Goal: Task Accomplishment & Management: Manage account settings

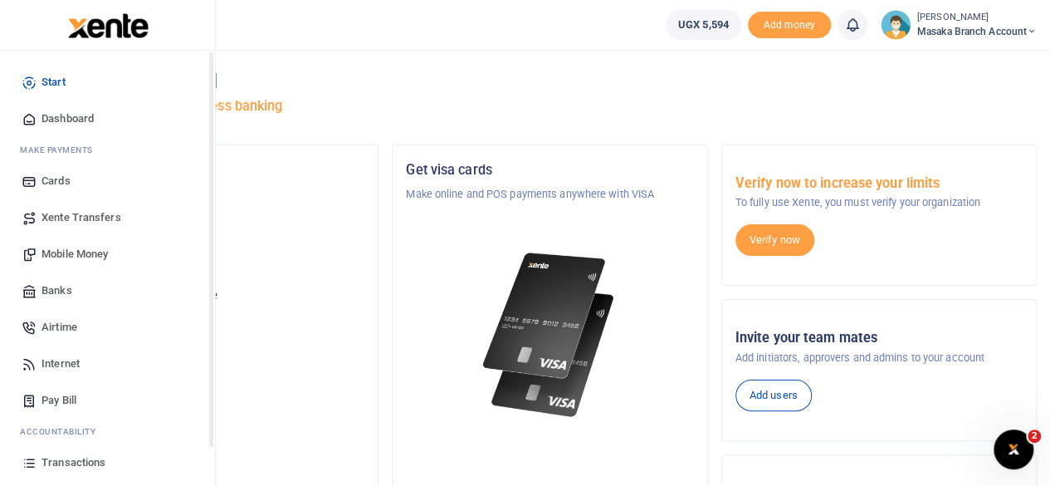
scroll to position [106, 0]
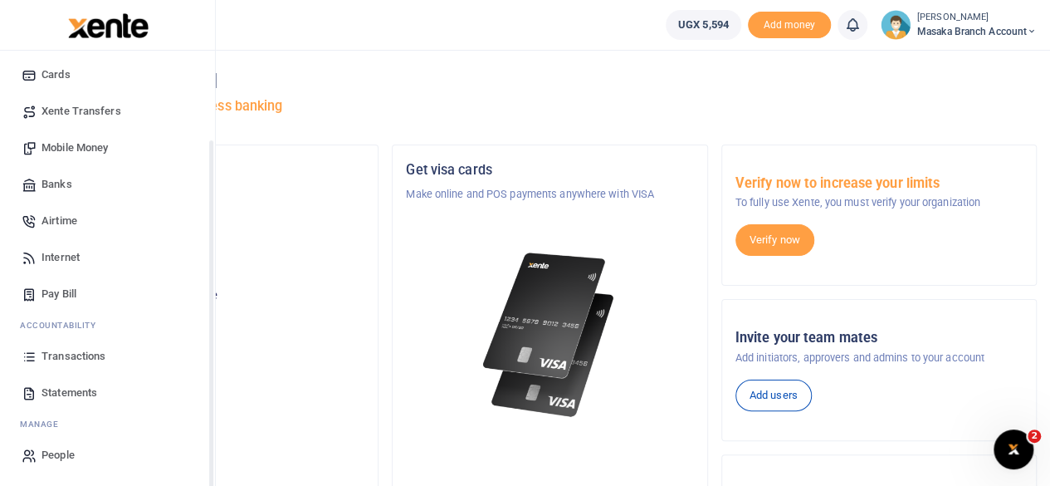
click at [209, 459] on div "Start Dashboard M ake Payments Cards Xente Transfers Mobile Money Banks Airtime…" at bounding box center [107, 215] width 215 height 542
click at [74, 383] on link "Statements" at bounding box center [107, 392] width 188 height 37
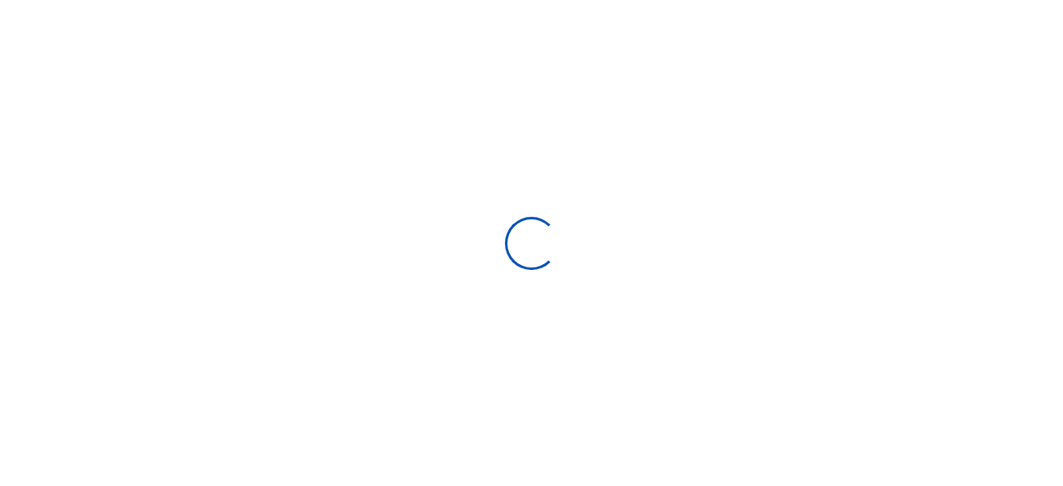
select select "ALL"
type input "[DATE] - [DATE]"
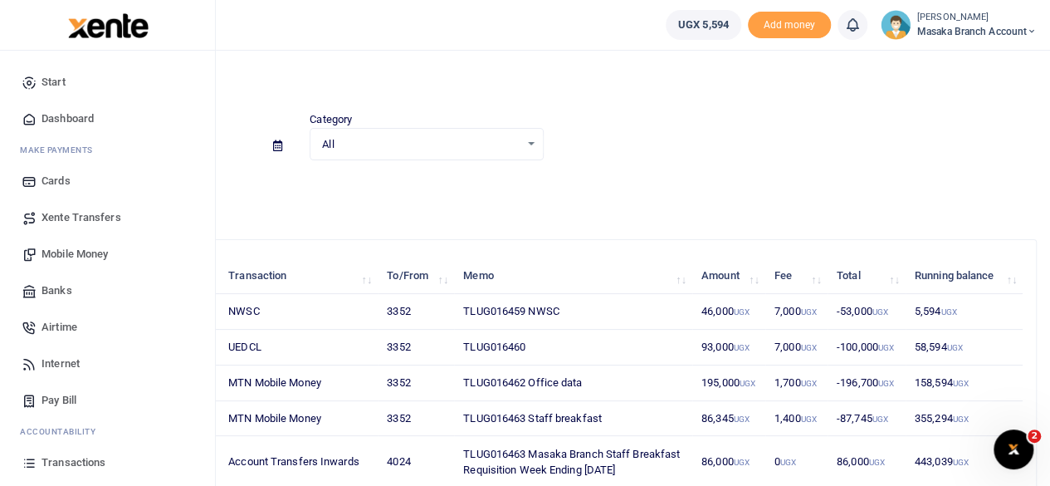
click at [73, 462] on span "Transactions" at bounding box center [74, 462] width 64 height 17
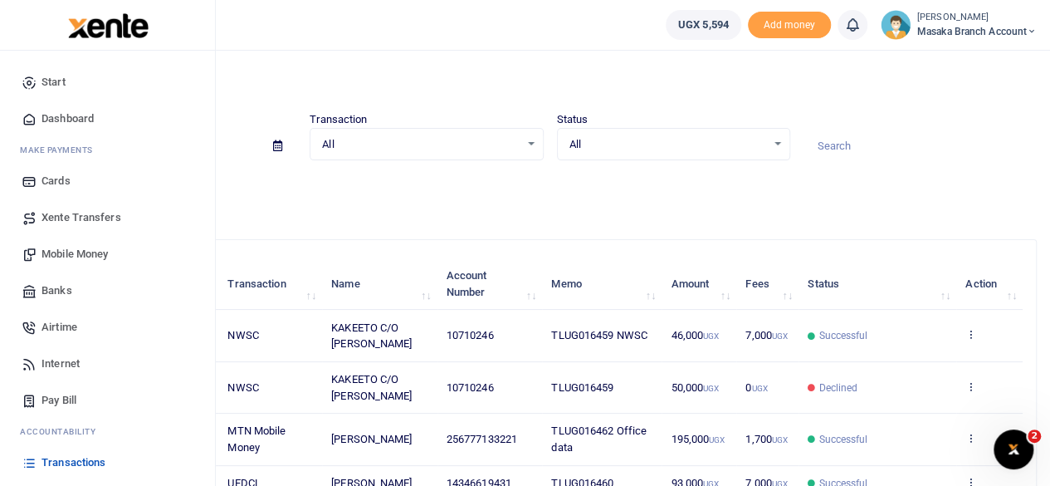
click at [76, 403] on span "Pay Bill" at bounding box center [59, 400] width 35 height 17
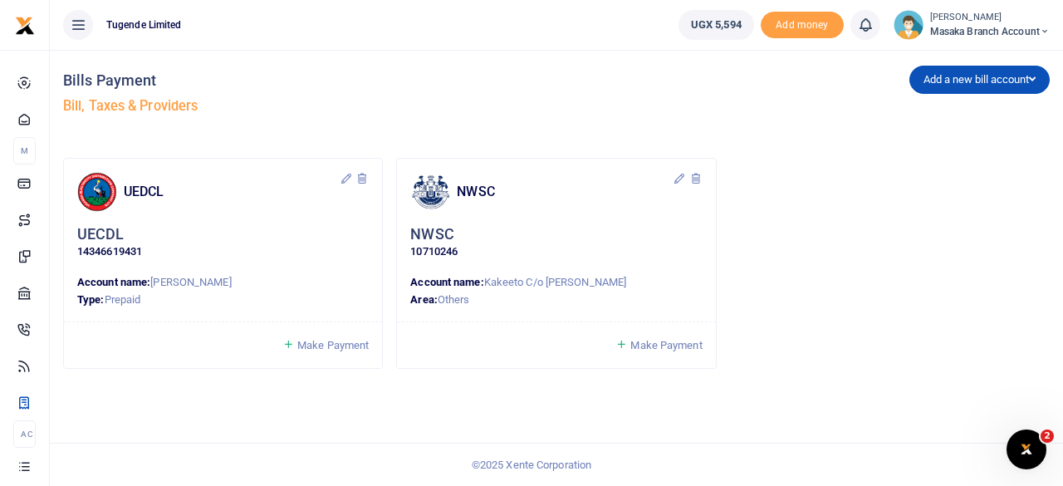
click at [674, 354] on link "Make Payment" at bounding box center [658, 344] width 86 height 19
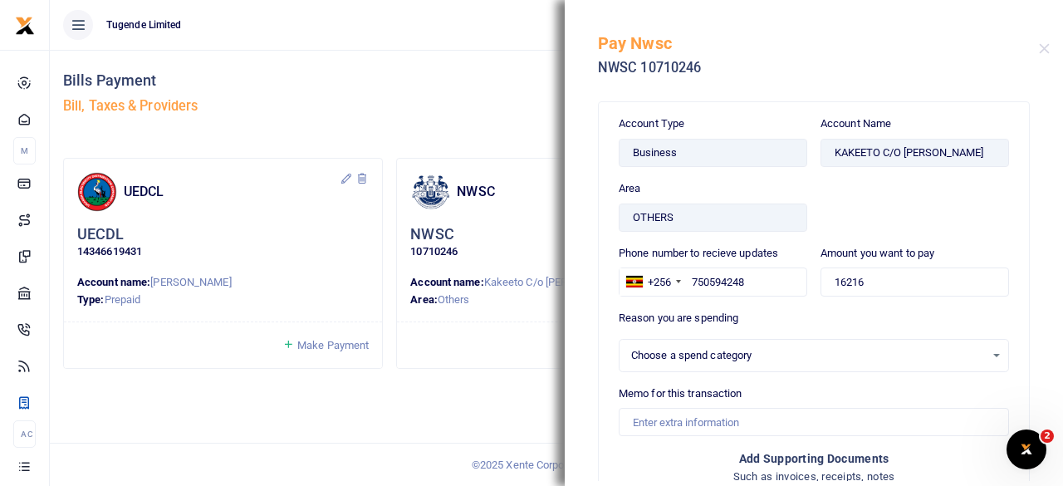
select select
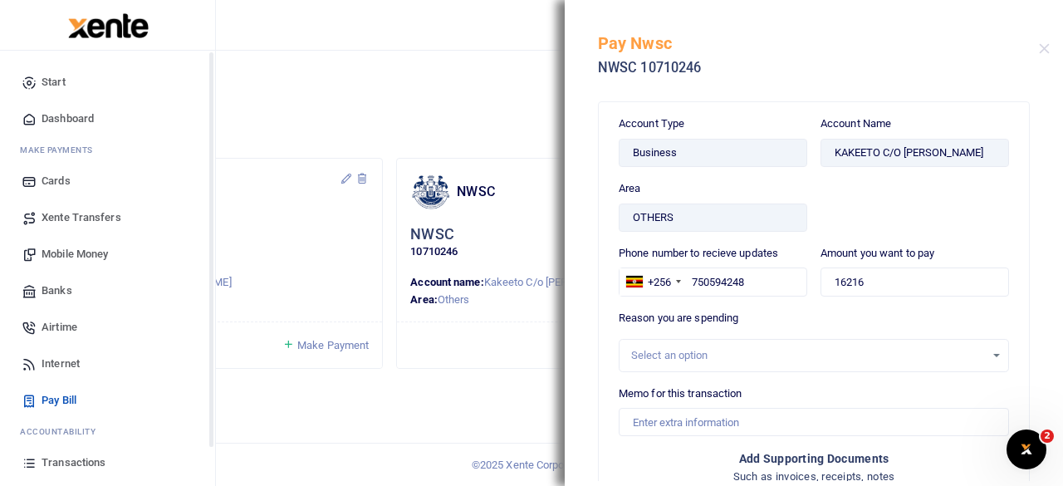
scroll to position [106, 0]
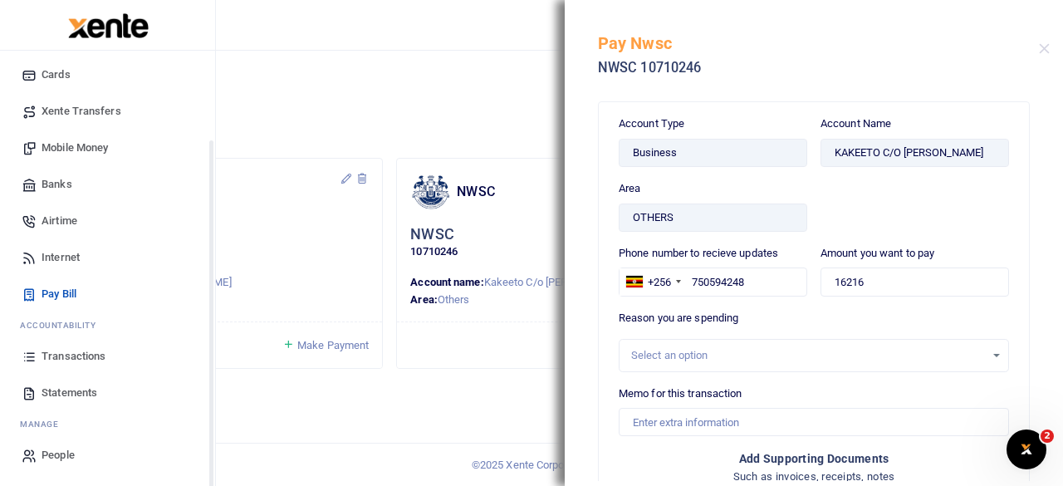
click at [210, 459] on div "Start Dashboard M ake Payments Cards Xente Transfers Mobile Money Banks Airtime…" at bounding box center [107, 215] width 215 height 542
click at [58, 381] on link "Statements" at bounding box center [107, 392] width 188 height 37
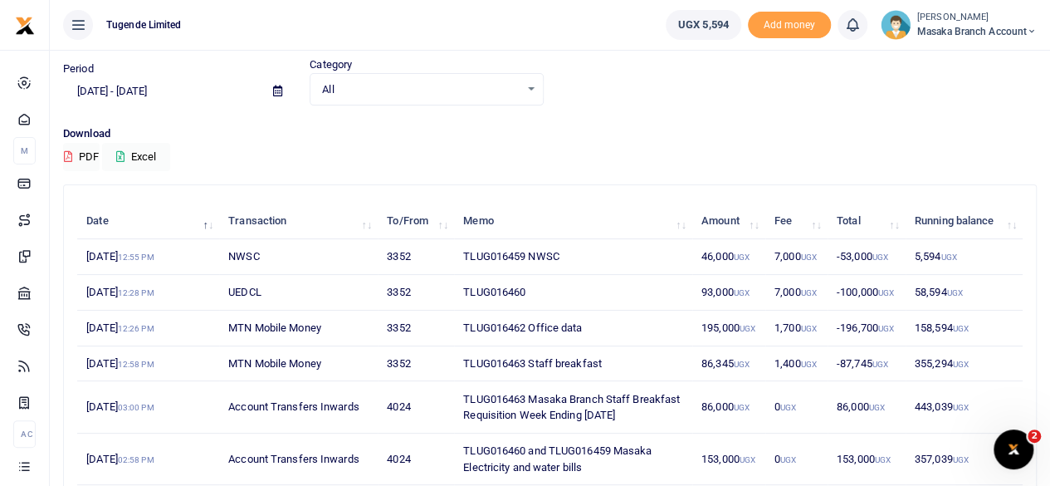
scroll to position [66, 0]
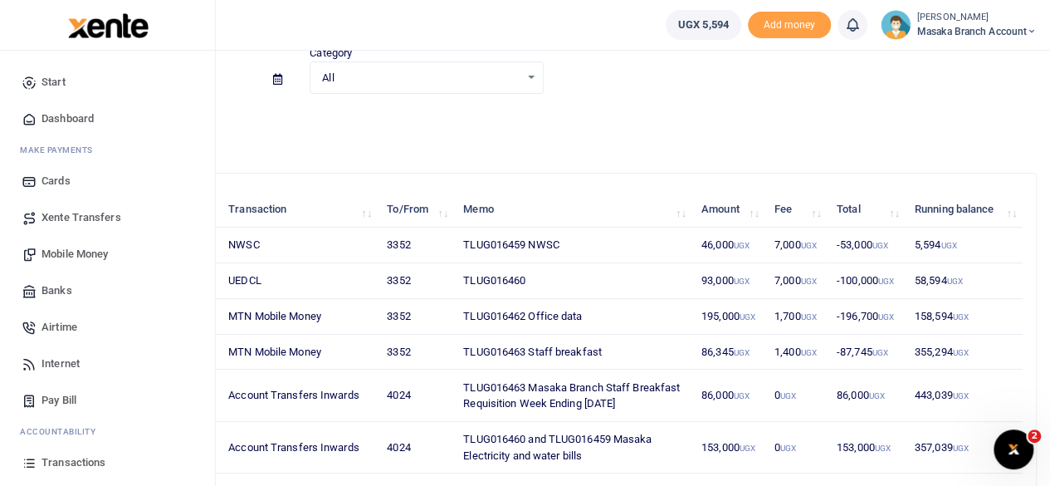
click at [84, 455] on span "Transactions" at bounding box center [74, 462] width 64 height 17
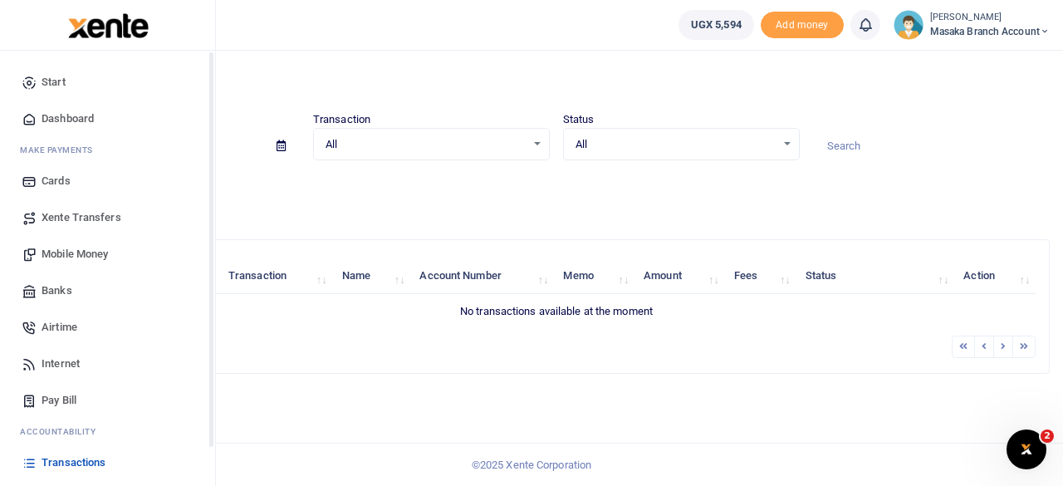
scroll to position [106, 0]
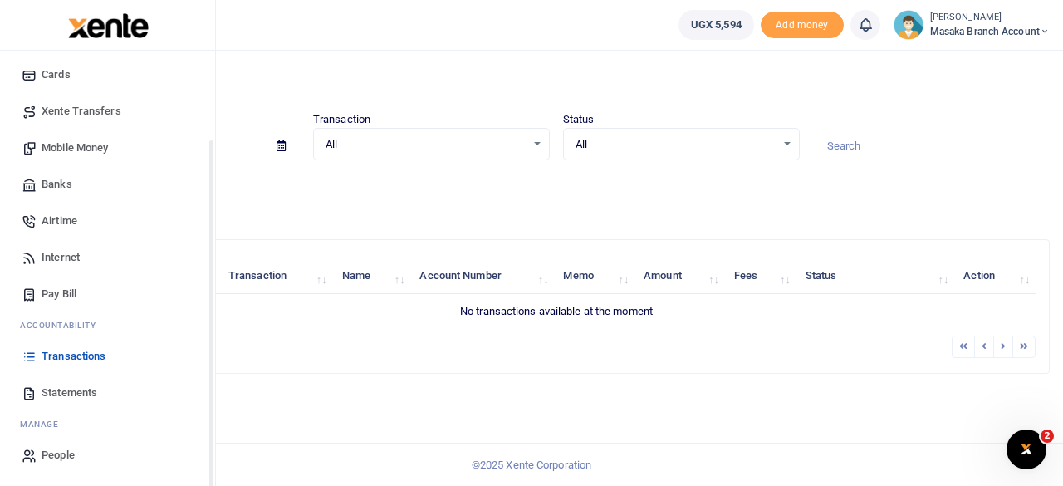
click at [209, 458] on div "Start Dashboard M ake Payments Cards Xente Transfers Mobile Money Banks Airtime…" at bounding box center [107, 215] width 215 height 542
click at [97, 355] on span "Transactions" at bounding box center [74, 356] width 64 height 17
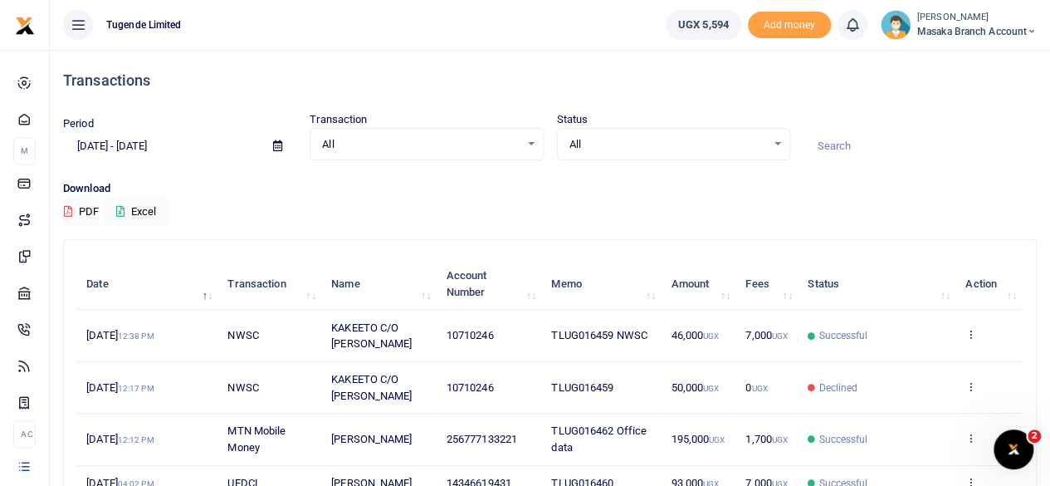
click at [968, 330] on icon at bounding box center [971, 334] width 11 height 12
click at [891, 358] on link "View details" at bounding box center [910, 362] width 131 height 23
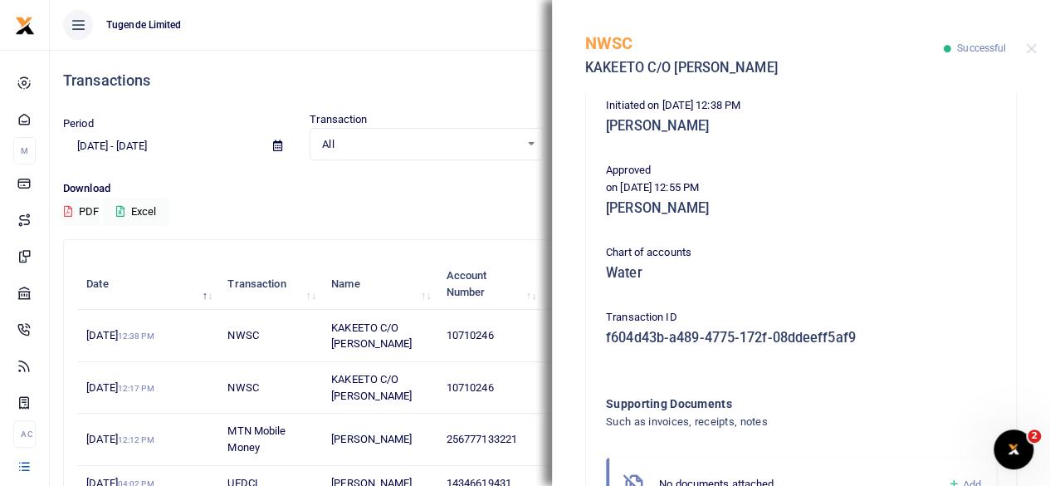
scroll to position [462, 0]
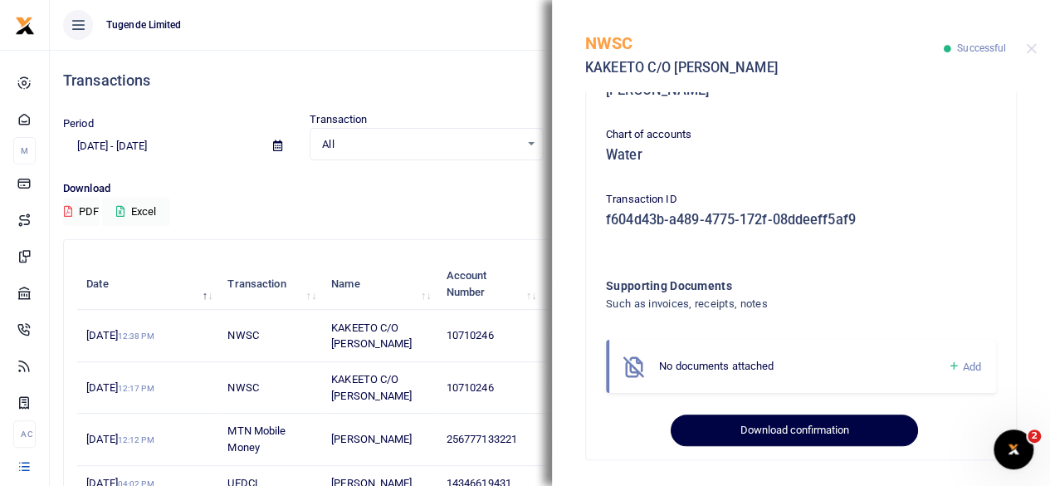
click at [795, 432] on button "Download confirmation" at bounding box center [794, 430] width 247 height 32
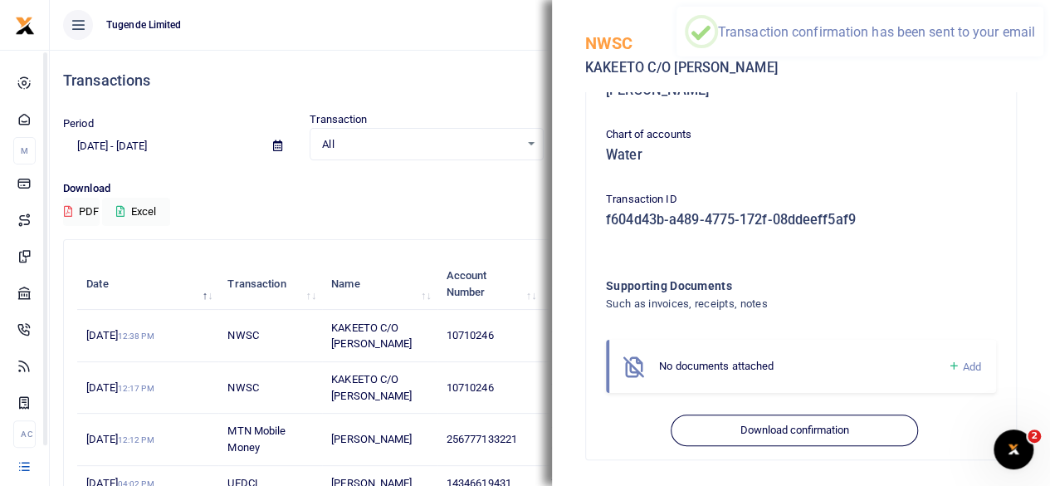
click at [345, 234] on div "Transactions Period 08/14/2025 - 09/12/2025 Transaction All Select an option...…" at bounding box center [549, 435] width 987 height 770
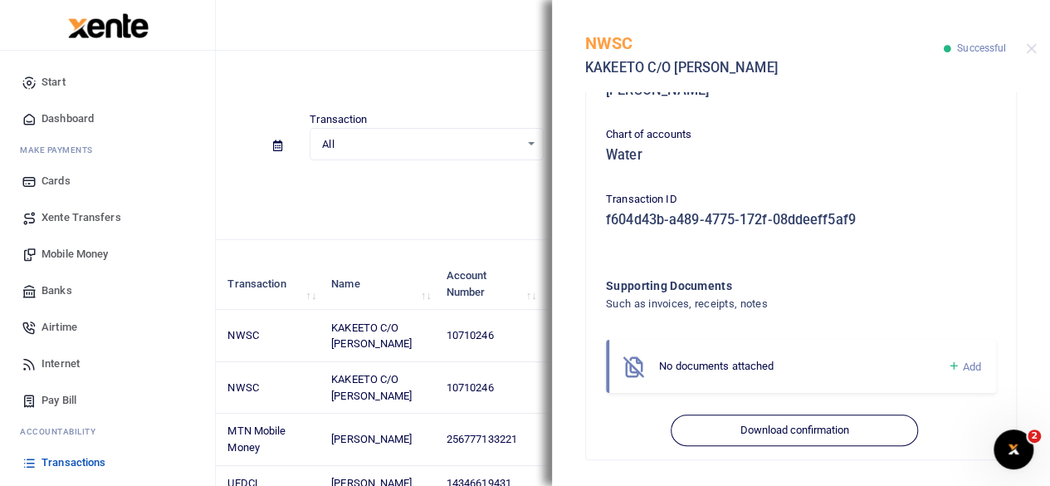
click at [61, 388] on link "Pay Bill" at bounding box center [107, 400] width 188 height 37
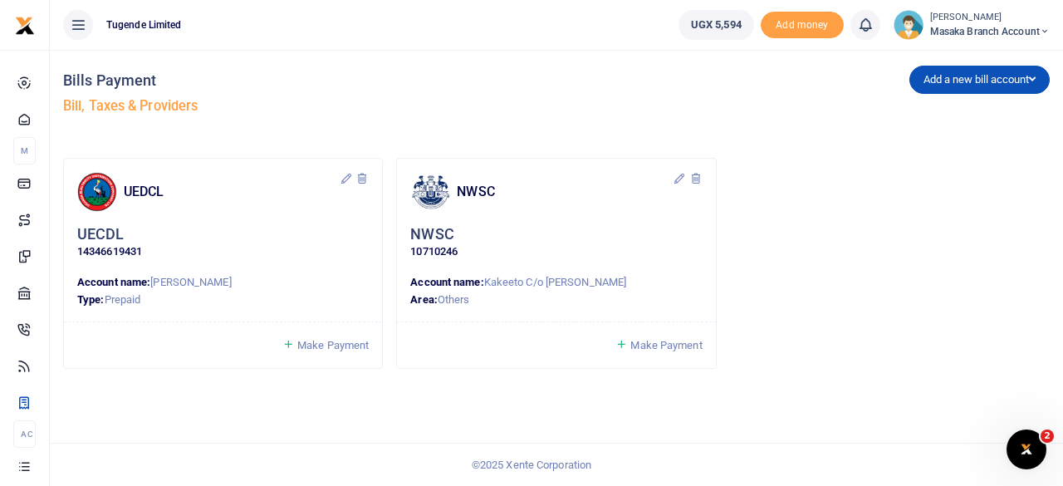
click at [679, 183] on icon at bounding box center [678, 178] width 13 height 13
click at [780, 190] on div "UEDCL UECDL 14346619431 Account name: [PERSON_NAME] Type: Prepaid" at bounding box center [556, 270] width 1000 height 224
click at [656, 346] on span "Make Payment" at bounding box center [665, 345] width 71 height 12
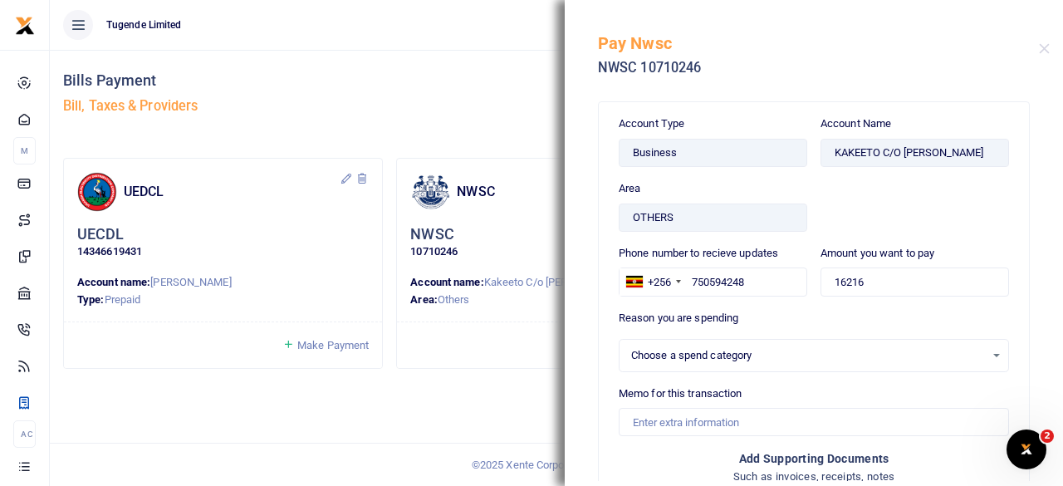
select select
click at [1049, 49] on div "Pay Nwsc NWSC 10710246" at bounding box center [814, 46] width 498 height 92
click at [1039, 49] on button "Close" at bounding box center [1044, 48] width 11 height 11
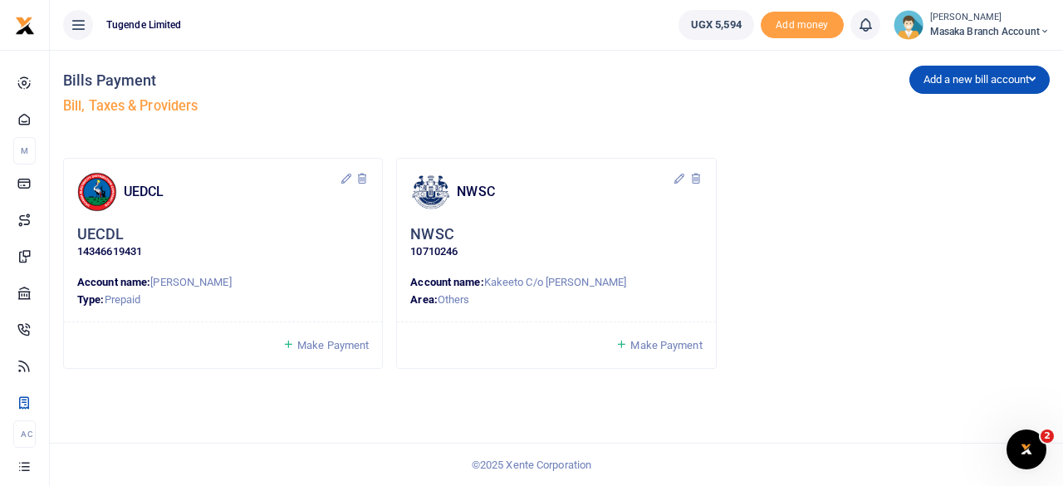
click at [695, 174] on icon at bounding box center [695, 178] width 13 height 13
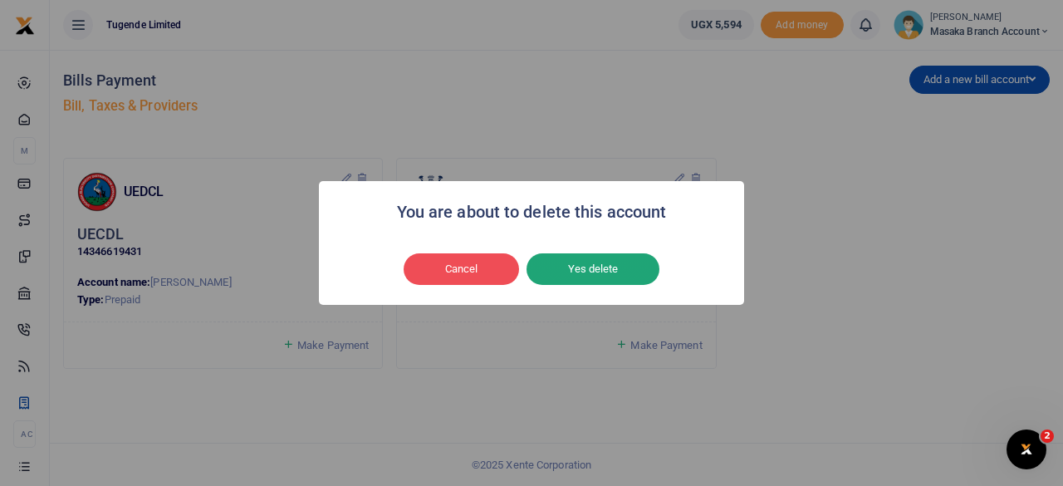
click at [586, 276] on button "Yes delete" at bounding box center [592, 269] width 133 height 32
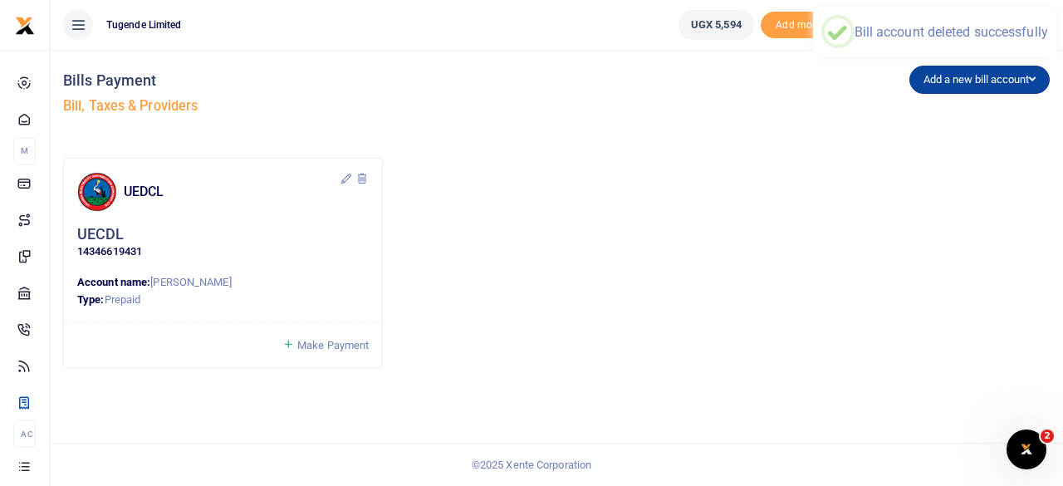
click at [963, 66] on button "Add a new bill account" at bounding box center [979, 80] width 140 height 28
click at [927, 135] on link "NWSC" at bounding box center [975, 137] width 131 height 23
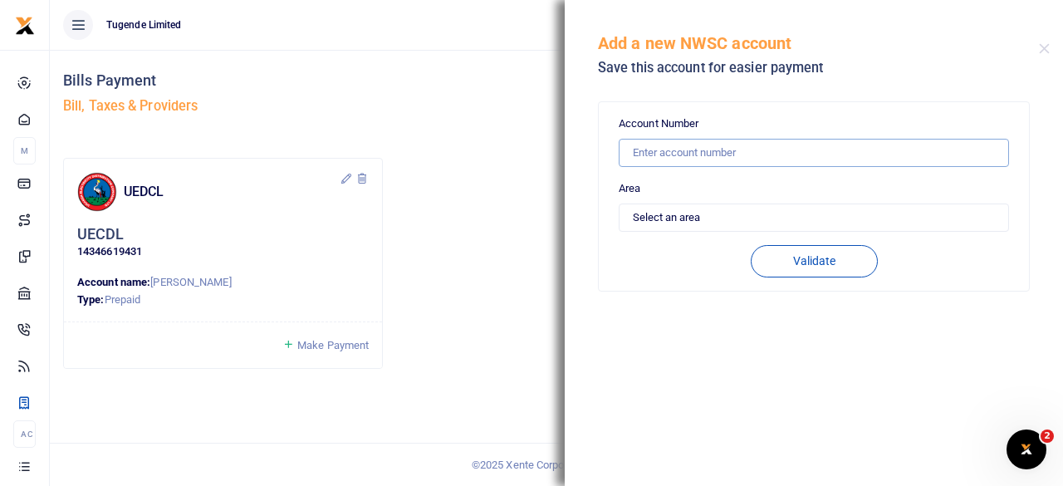
click at [810, 162] on input "text" at bounding box center [813, 153] width 390 height 28
type input "10710246"
click at [681, 216] on select "Select an area Kampala Iganga Jinja Lugazi Others" at bounding box center [813, 217] width 390 height 28
select select "OTHERS"
click at [618, 203] on select "Select an area Kampala Iganga Jinja Lugazi Others" at bounding box center [813, 217] width 390 height 28
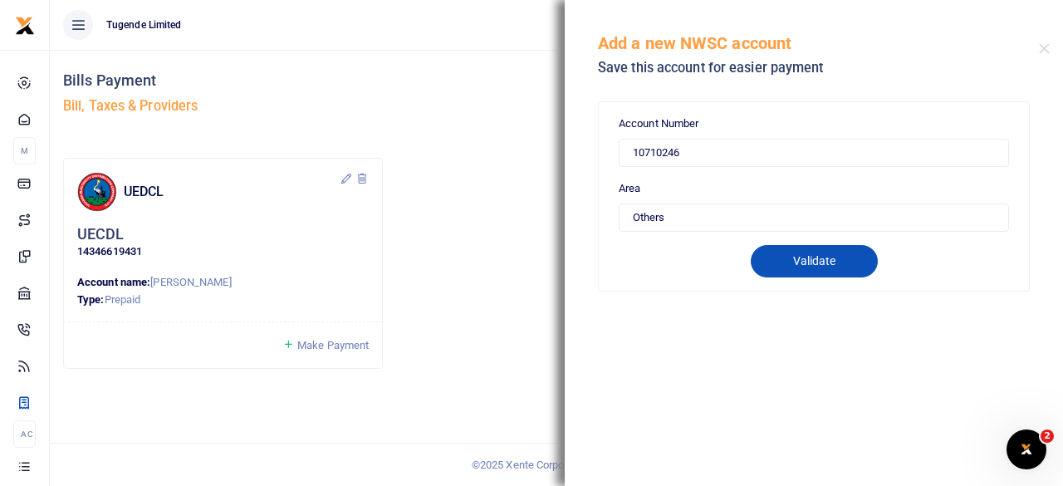
click at [833, 265] on button "Validate" at bounding box center [813, 261] width 127 height 32
type input "10710246"
type input "KAKEETO C/O NKONGE PAUL"
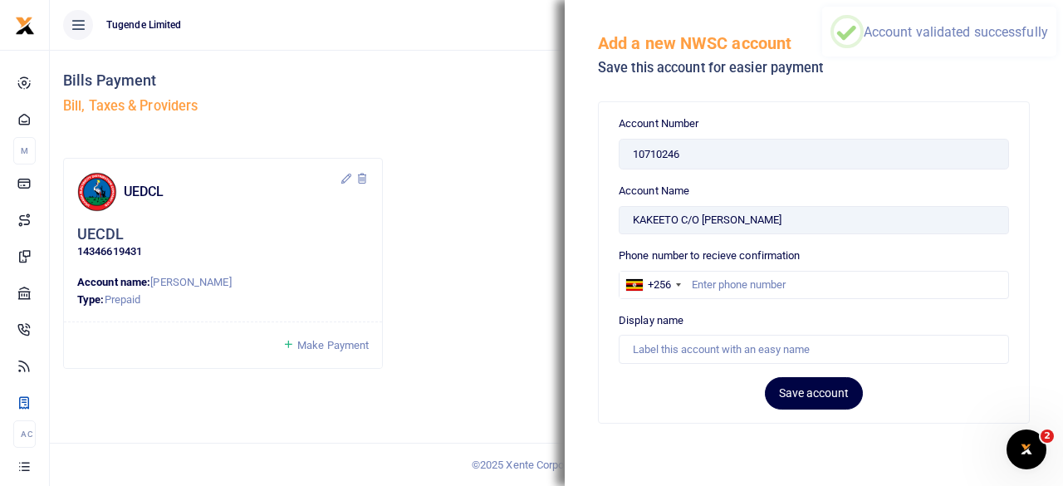
click at [744, 303] on div "Account Number 10710246 Account Name KAKEETO C/O NKONGE PAUL Phone number to re…" at bounding box center [813, 261] width 390 height 293
click at [738, 276] on input "text" at bounding box center [813, 285] width 390 height 28
type input "755017542"
click at [810, 350] on input "Account Name" at bounding box center [813, 349] width 390 height 28
type input "NWSC"
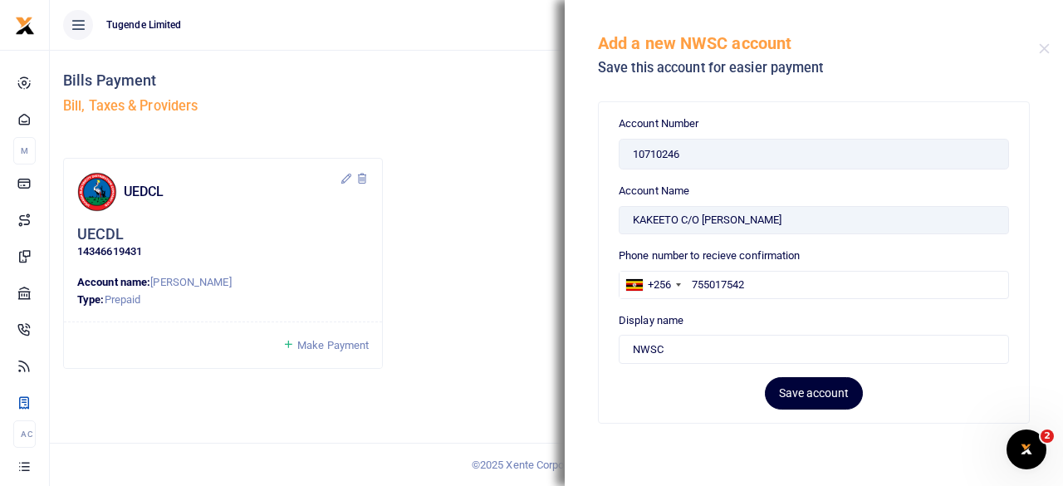
click at [808, 389] on button "Save account" at bounding box center [814, 393] width 98 height 32
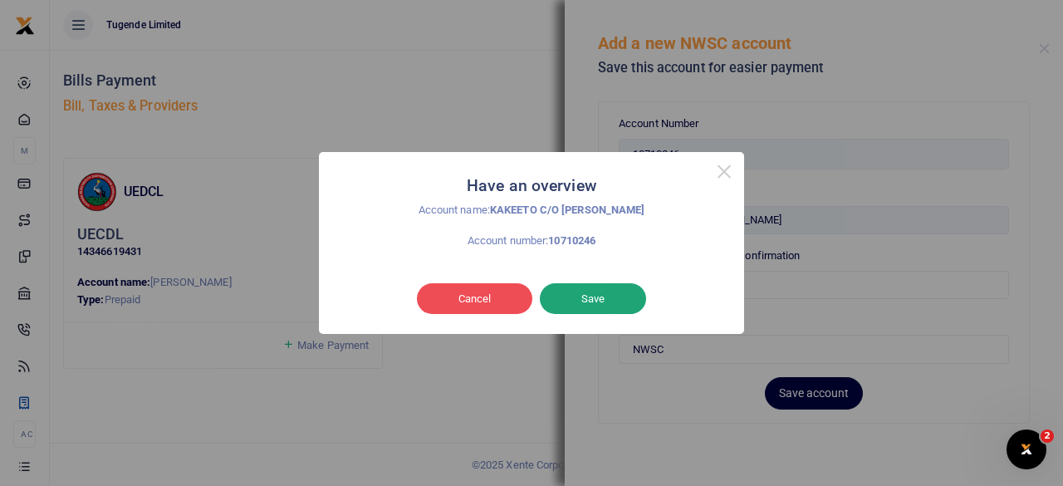
click at [577, 306] on button "Save" at bounding box center [593, 299] width 106 height 32
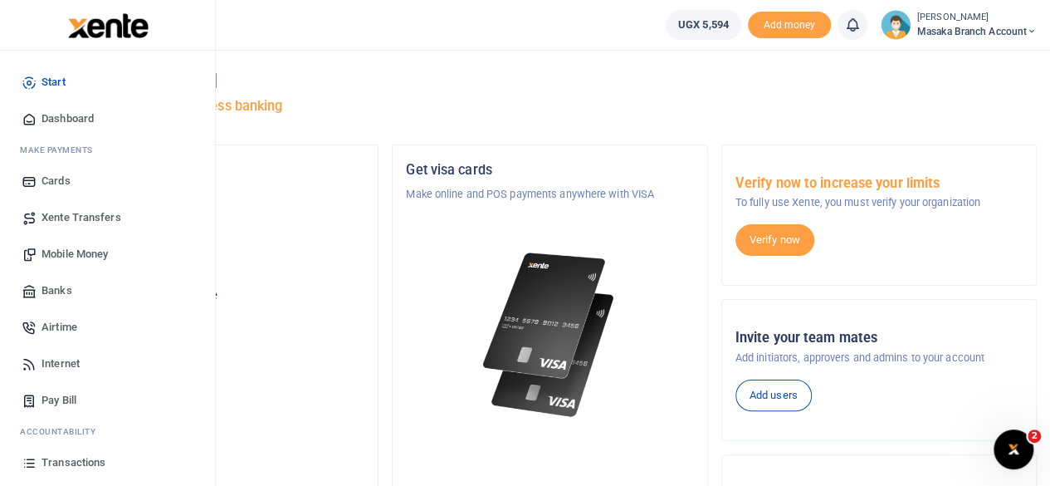
click at [80, 398] on link "Pay Bill" at bounding box center [107, 400] width 188 height 37
